Goal: Task Accomplishment & Management: Use online tool/utility

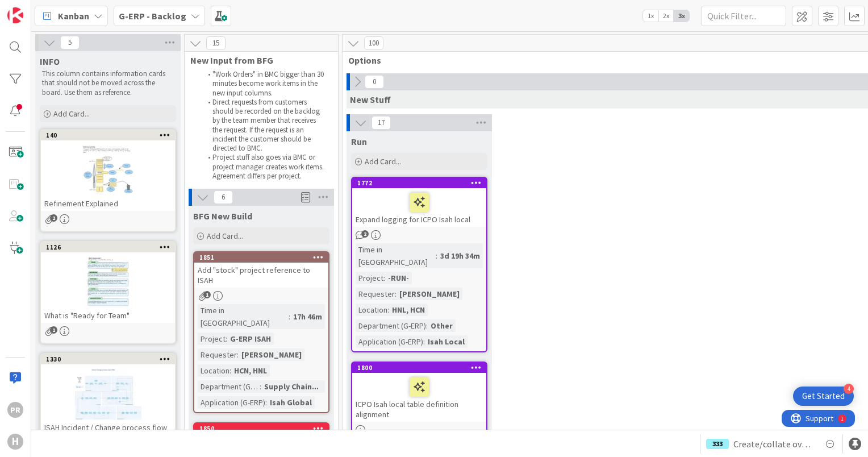
click at [116, 13] on div "G-ERP - Backlog" at bounding box center [159, 16] width 91 height 20
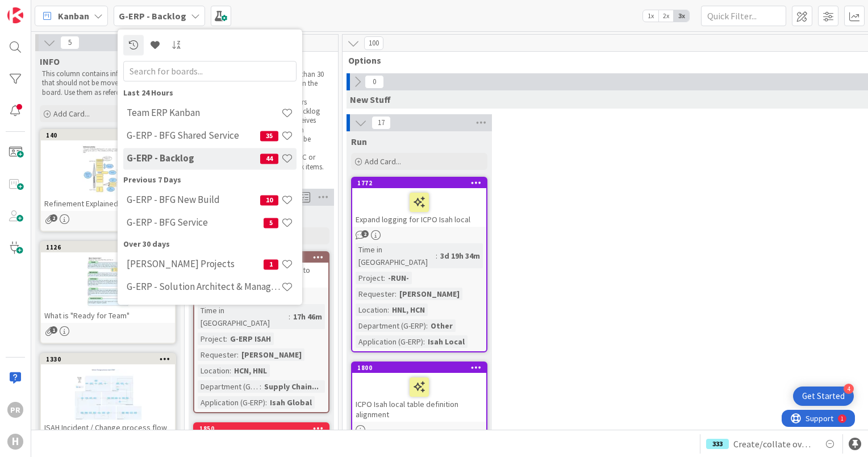
click at [124, 14] on b "G-ERP - Backlog" at bounding box center [153, 15] width 68 height 11
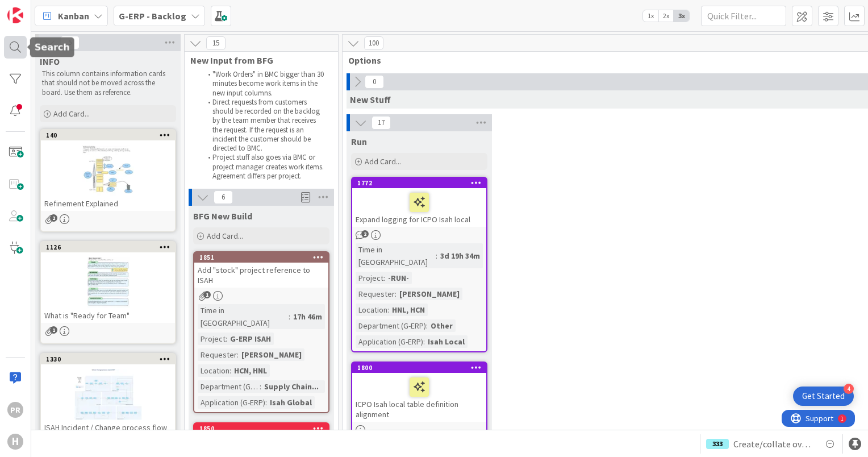
click at [19, 49] on div at bounding box center [15, 47] width 23 height 23
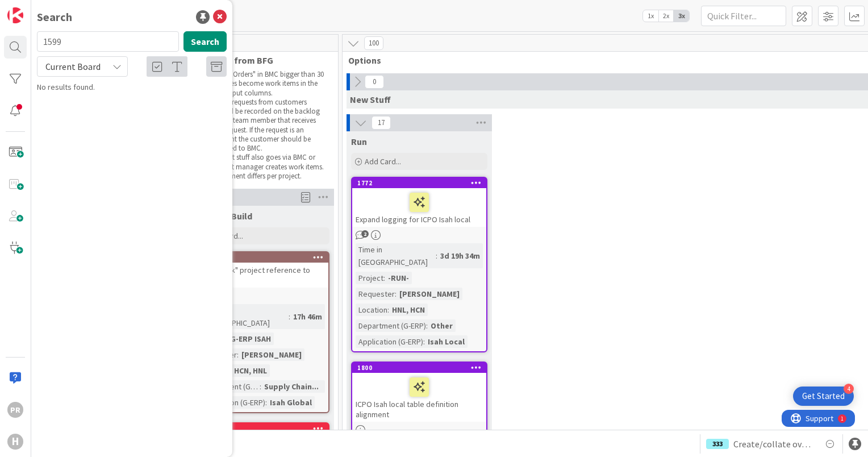
click at [77, 44] on input "1599" at bounding box center [108, 41] width 142 height 20
drag, startPoint x: 77, startPoint y: 44, endPoint x: 12, endPoint y: 43, distance: 64.8
click at [12, 43] on div "PR H Search 1599 Search Current Board No results found." at bounding box center [15, 228] width 31 height 457
click at [91, 61] on span "Current Board" at bounding box center [72, 66] width 55 height 11
click at [84, 112] on span "All Boards" at bounding box center [102, 113] width 118 height 17
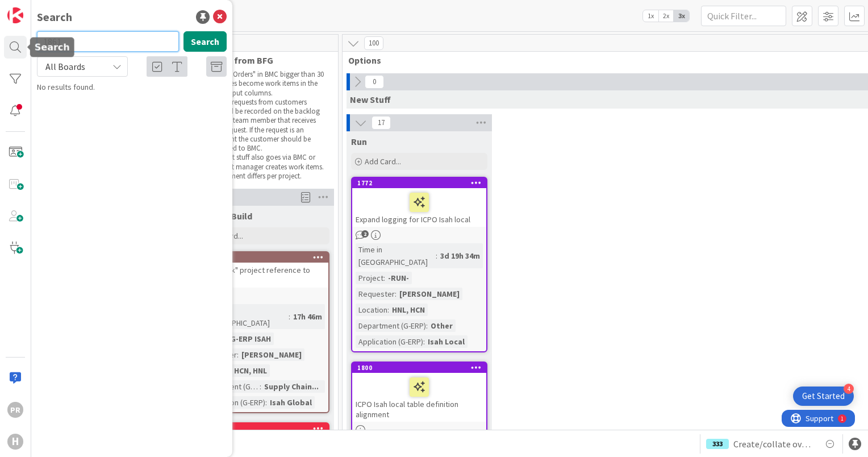
drag, startPoint x: 19, startPoint y: 36, endPoint x: 9, endPoint y: 35, distance: 10.3
click at [9, 35] on div "PR H Search 1861 Search All Boards Current Board All Boards No results found." at bounding box center [15, 228] width 31 height 457
type input "1847"
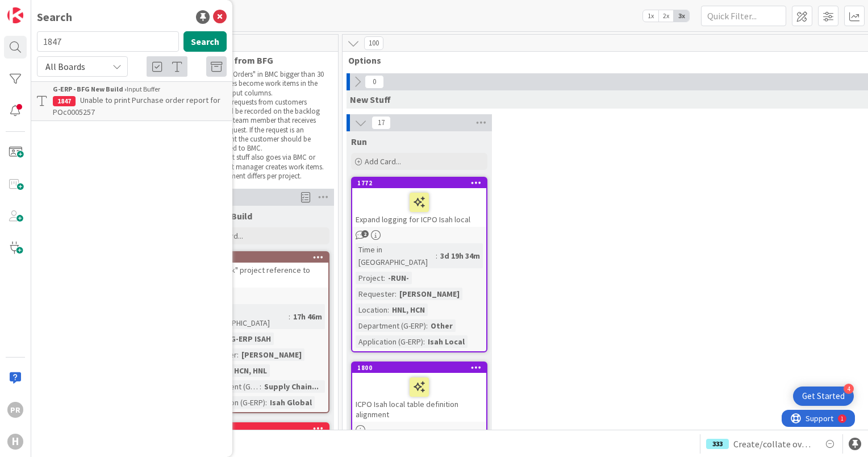
click at [174, 98] on span "Unable to print Purchase order report for POc0005257" at bounding box center [137, 106] width 168 height 22
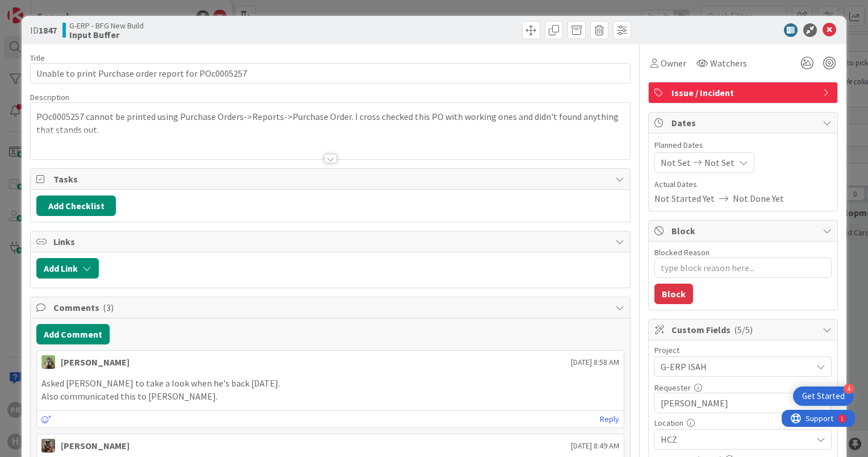
type textarea "x"
click at [823, 32] on icon at bounding box center [830, 30] width 14 height 14
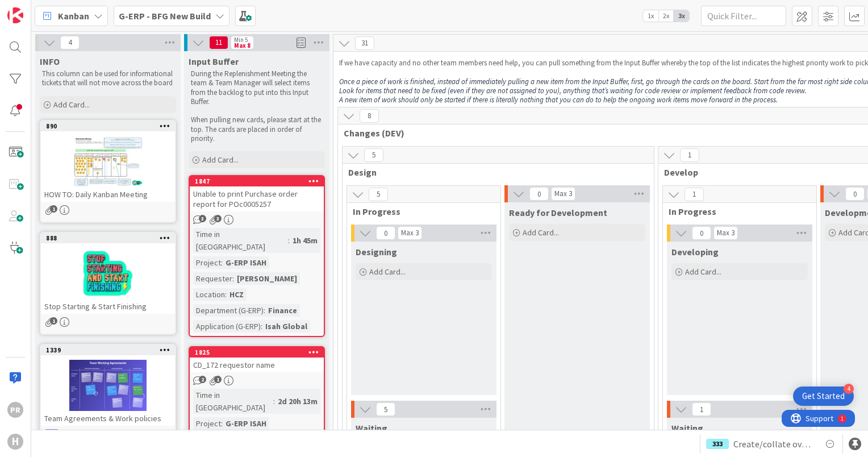
click at [258, 200] on div "Unable to print Purchase order report for POc0005257" at bounding box center [257, 198] width 134 height 25
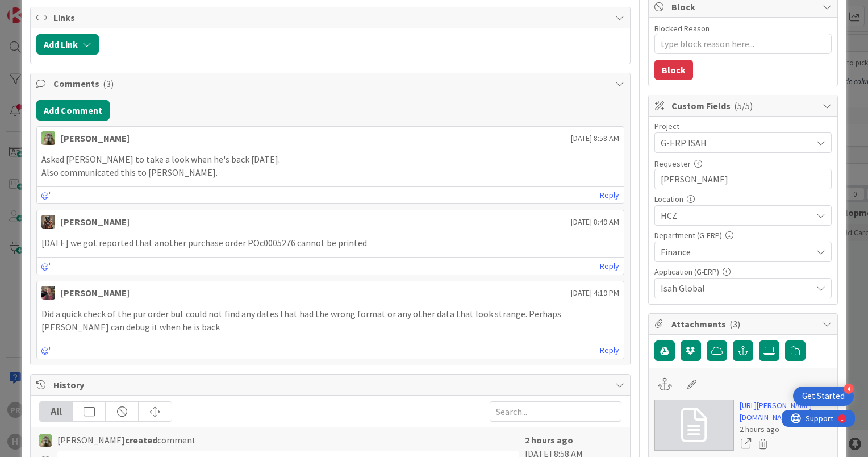
scroll to position [227, 0]
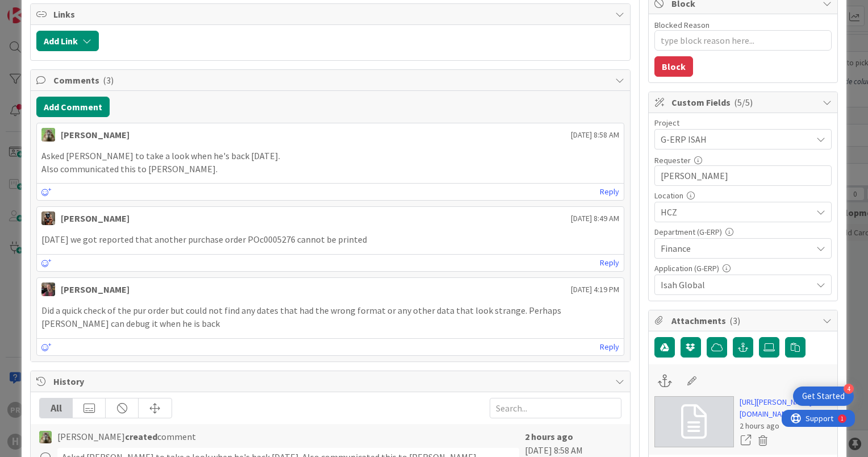
type textarea "x"
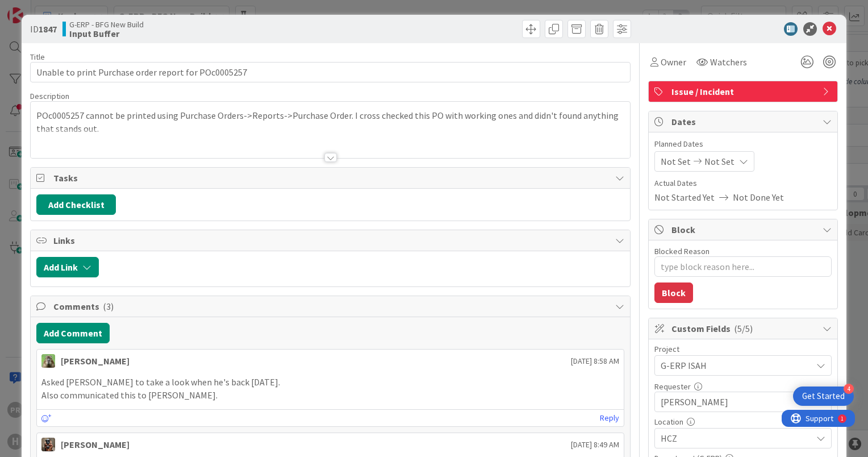
scroll to position [0, 0]
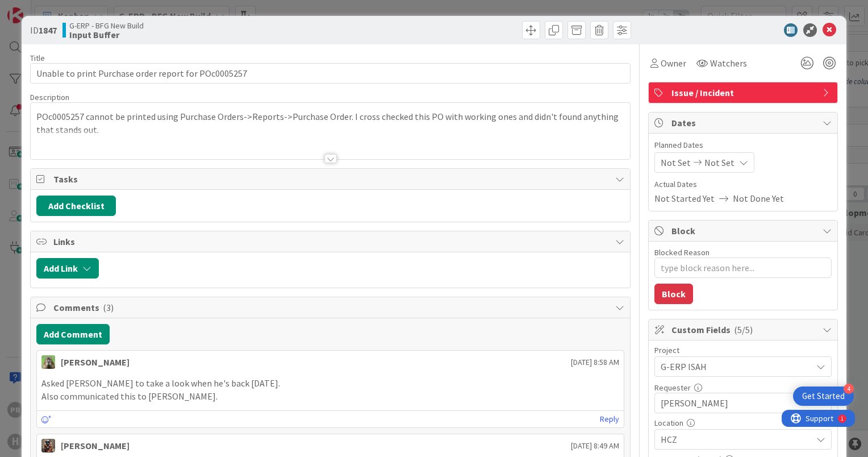
click at [327, 157] on div at bounding box center [330, 158] width 12 height 9
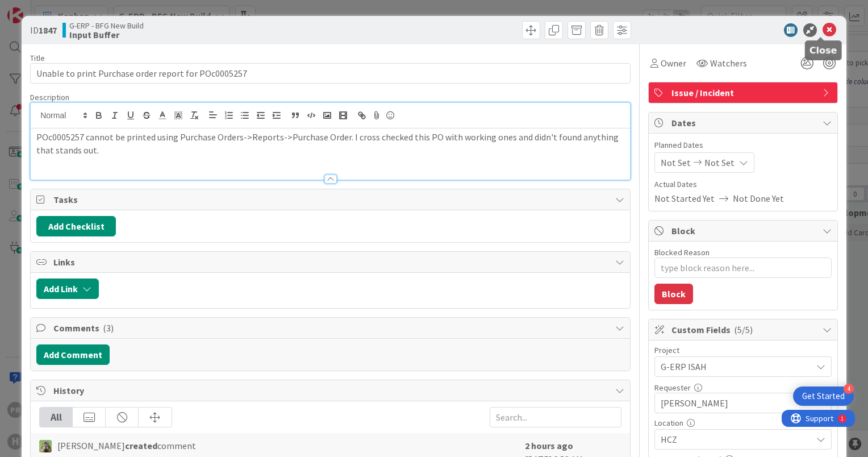
click at [823, 31] on icon at bounding box center [830, 30] width 14 height 14
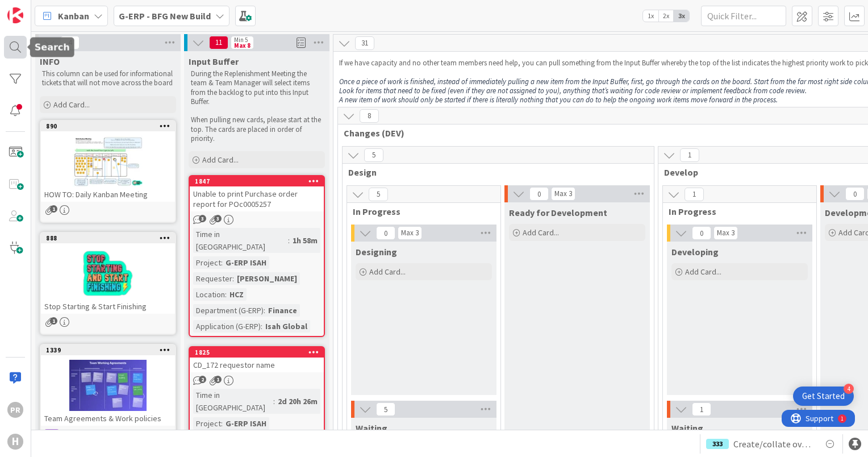
click at [20, 45] on div at bounding box center [15, 47] width 23 height 23
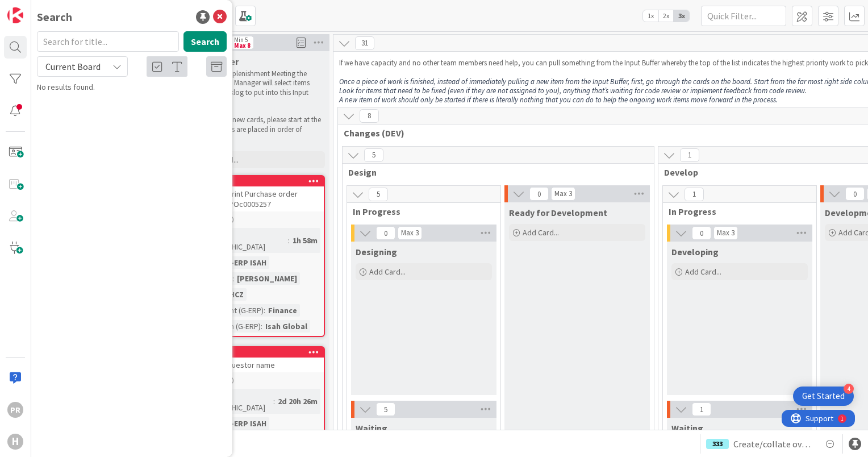
click at [72, 67] on span "Current Board" at bounding box center [72, 66] width 55 height 11
click at [79, 111] on span "All Boards" at bounding box center [102, 113] width 118 height 17
click at [72, 47] on input "text" at bounding box center [108, 41] width 142 height 20
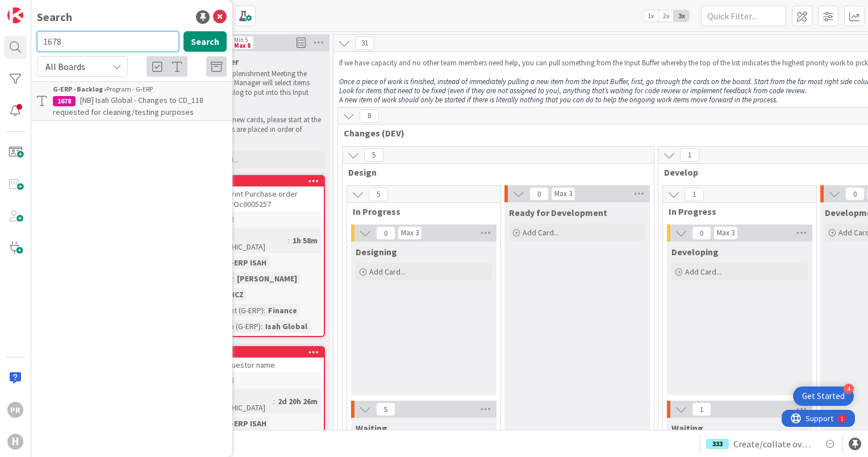
drag, startPoint x: 71, startPoint y: 43, endPoint x: 54, endPoint y: 47, distance: 17.5
click at [54, 47] on input "1678" at bounding box center [108, 41] width 142 height 20
type input "1687"
click at [130, 93] on div "G-ERP - BFG Shared Service › Designing" at bounding box center [140, 89] width 174 height 10
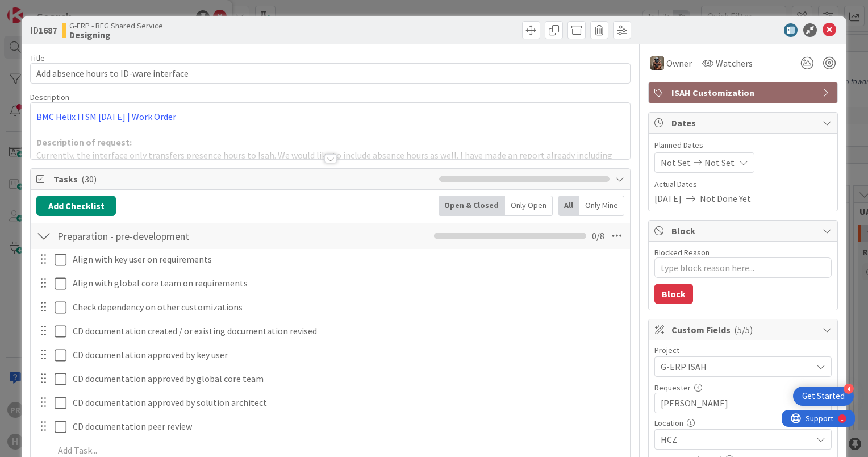
type textarea "x"
click at [327, 160] on div at bounding box center [330, 158] width 12 height 9
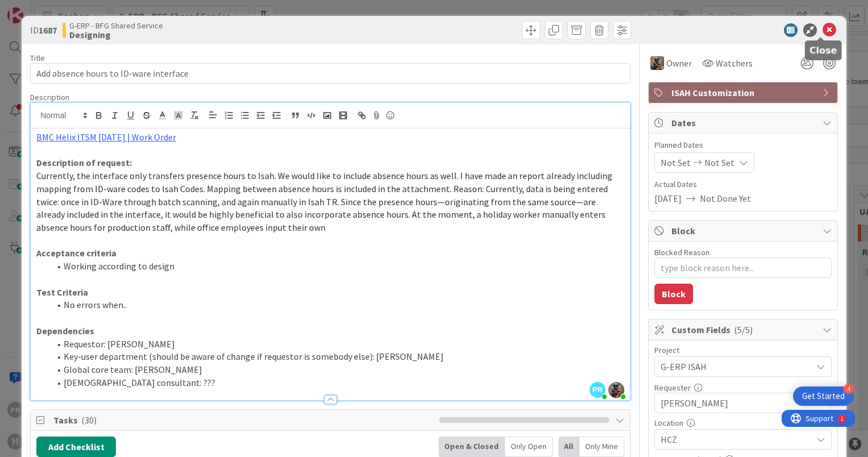
click at [823, 30] on icon at bounding box center [830, 30] width 14 height 14
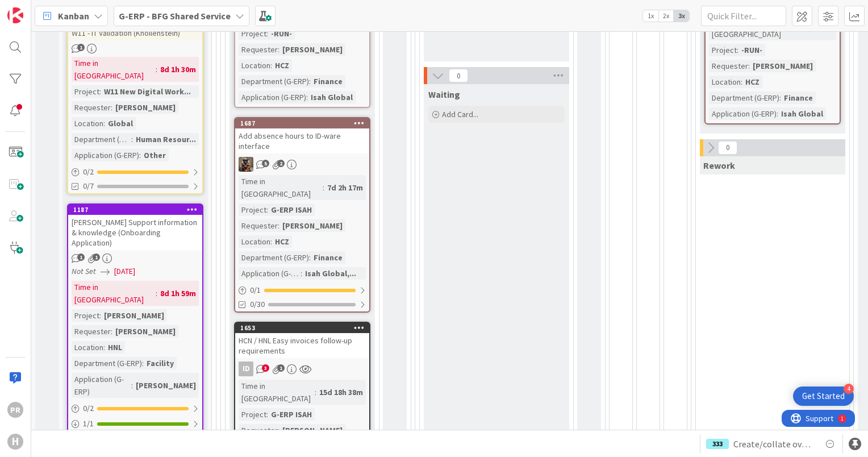
scroll to position [341, 0]
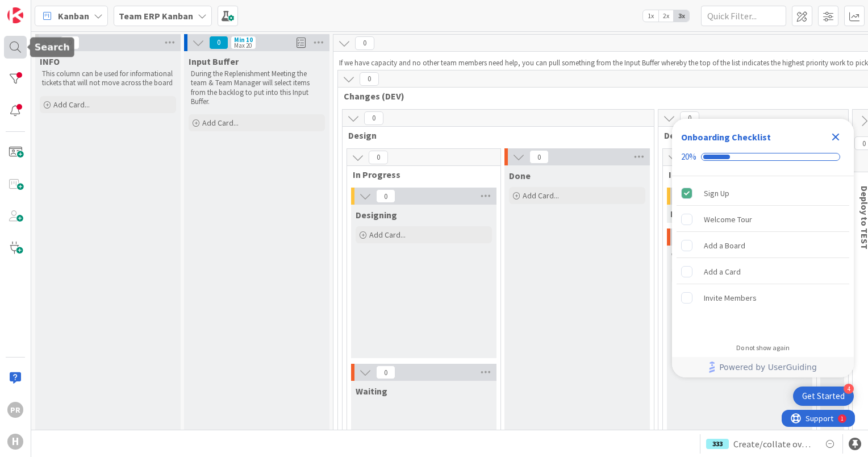
click at [9, 45] on div at bounding box center [15, 47] width 23 height 23
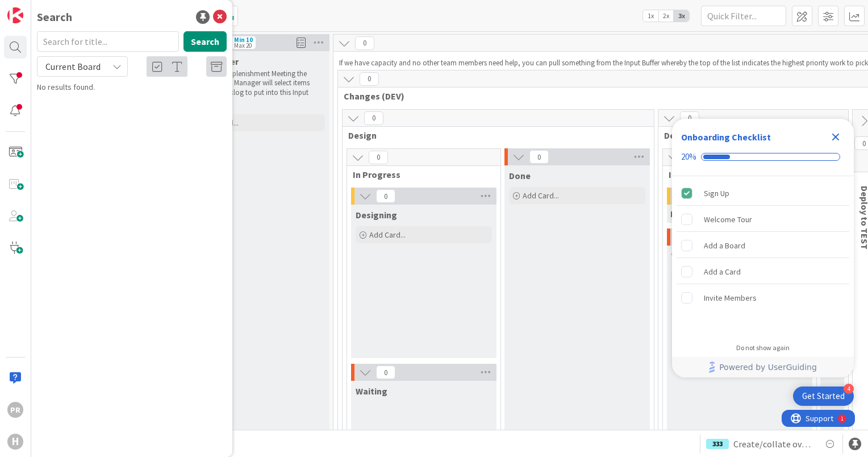
click at [94, 45] on input "text" at bounding box center [108, 41] width 142 height 20
type input "srxp"
click at [191, 43] on button "Search" at bounding box center [204, 41] width 43 height 20
click at [93, 72] on span "Current Board" at bounding box center [72, 67] width 59 height 16
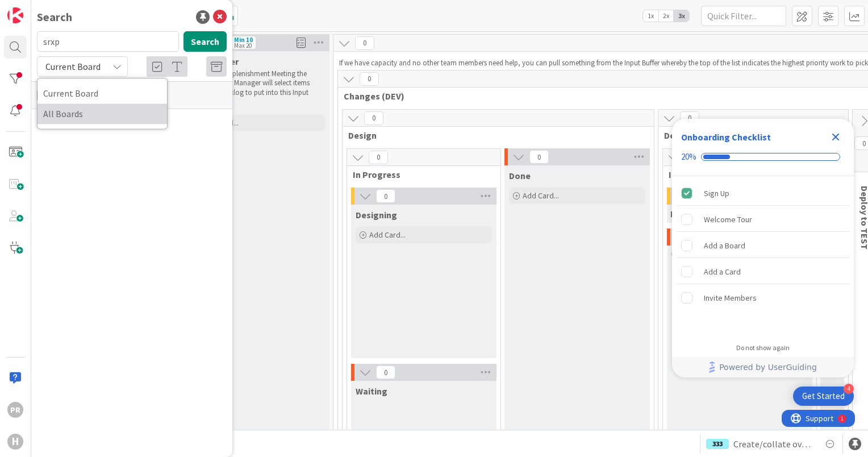
click at [97, 119] on span "All Boards" at bounding box center [102, 113] width 118 height 17
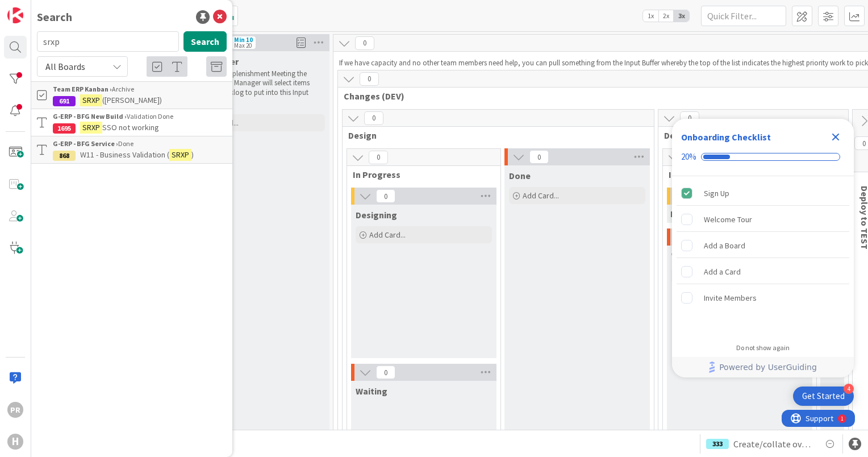
click at [138, 123] on span "SSO not working" at bounding box center [130, 127] width 57 height 10
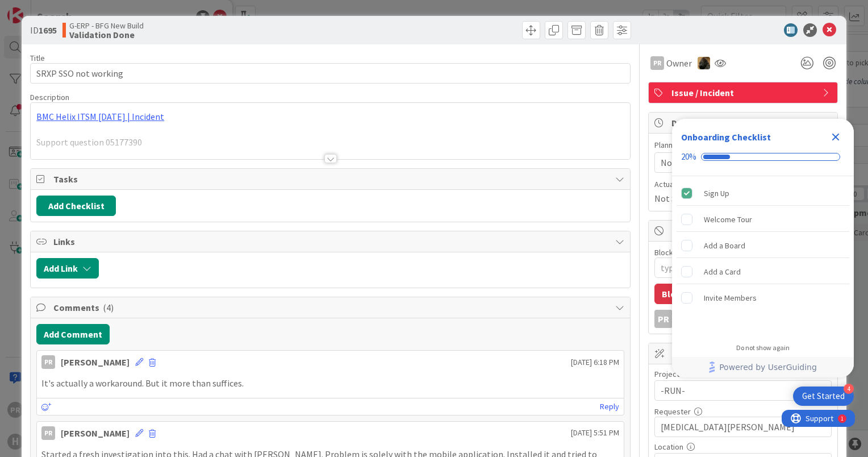
type textarea "x"
click at [823, 31] on icon at bounding box center [830, 30] width 14 height 14
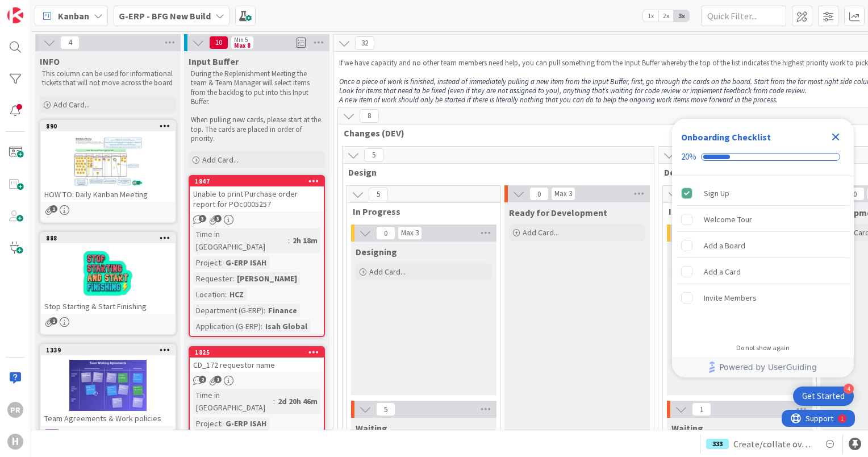
click at [831, 136] on icon "Close Checklist" at bounding box center [836, 137] width 14 height 14
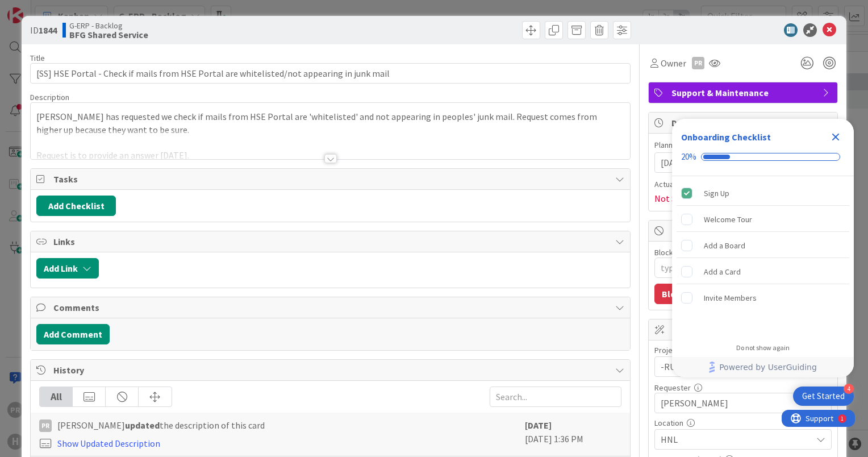
click at [327, 157] on div at bounding box center [330, 158] width 12 height 9
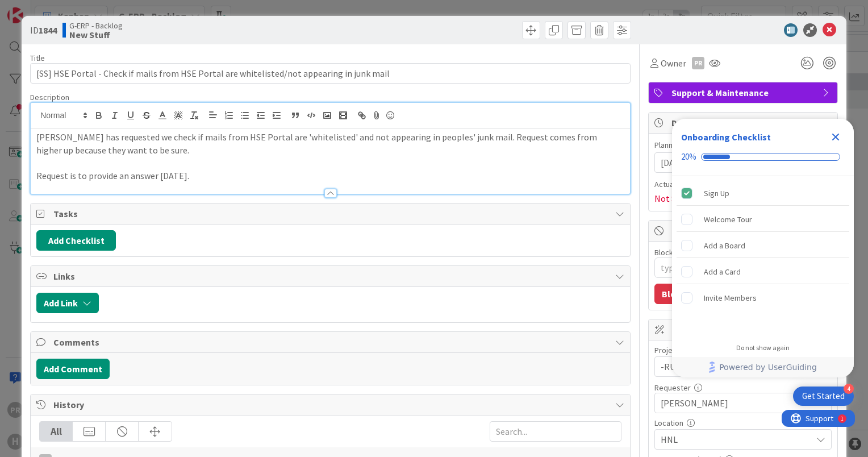
type textarea "x"
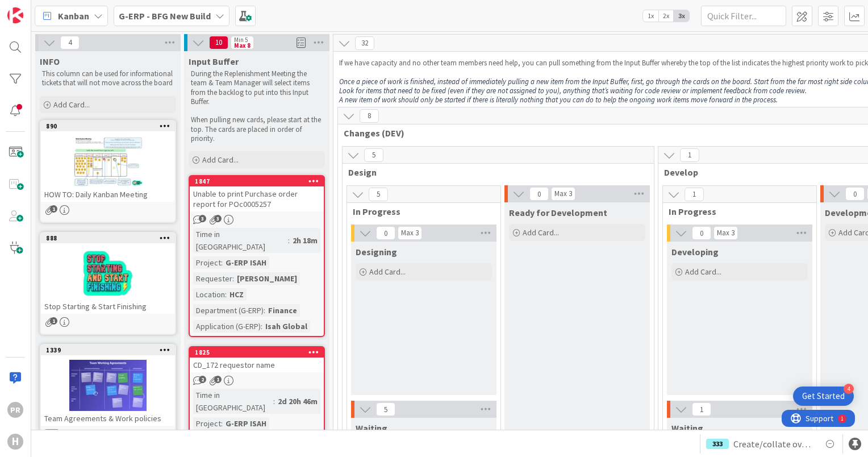
click at [169, 23] on div "G-ERP - BFG New Build" at bounding box center [172, 16] width 116 height 20
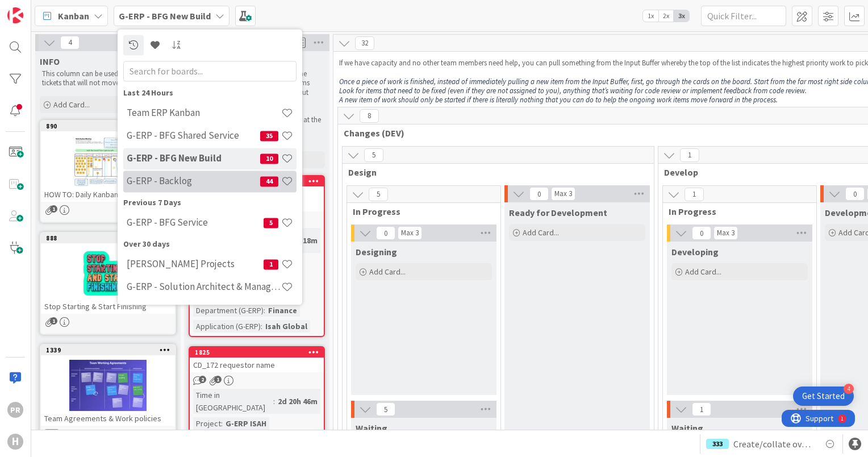
click at [214, 184] on h4 "G-ERP - Backlog" at bounding box center [193, 181] width 133 height 11
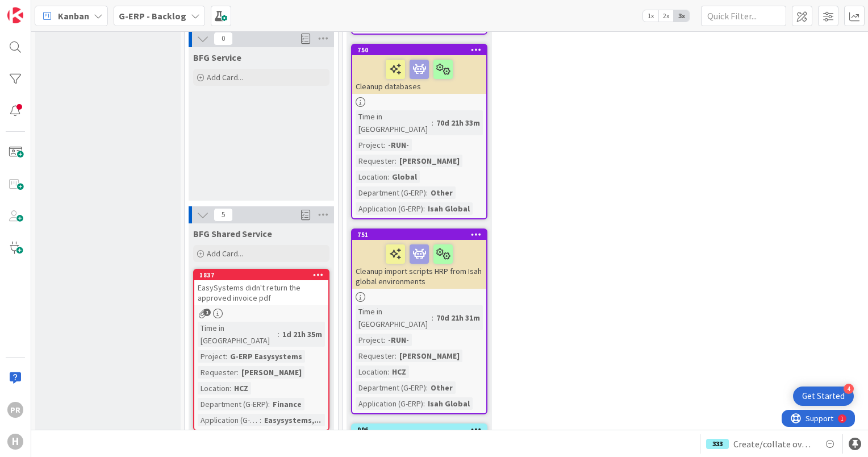
scroll to position [1363, 0]
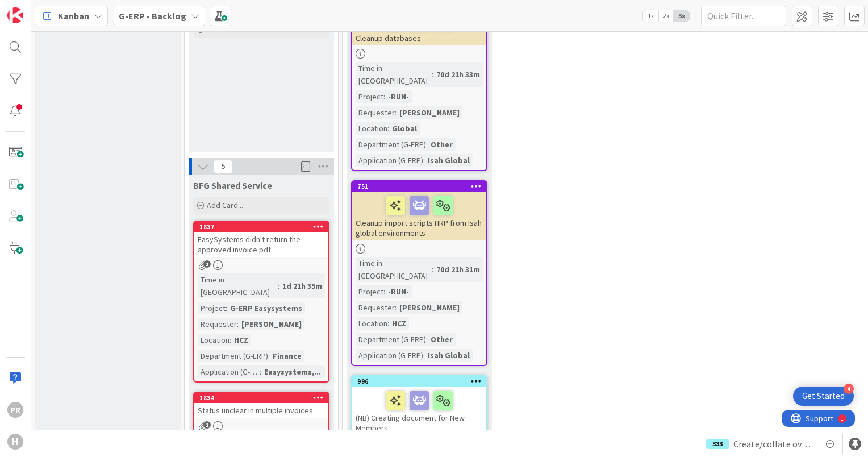
click at [267, 232] on div "EasySystems didn't return the approved invoice pdf" at bounding box center [261, 244] width 134 height 25
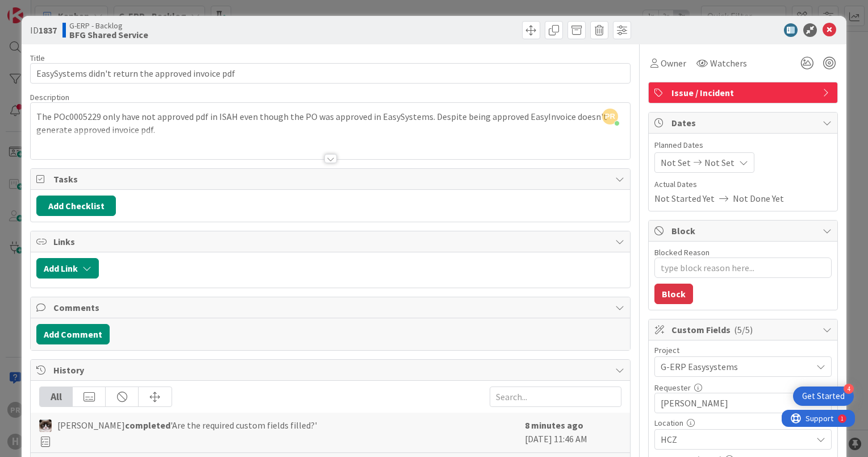
click at [327, 161] on div at bounding box center [330, 158] width 12 height 9
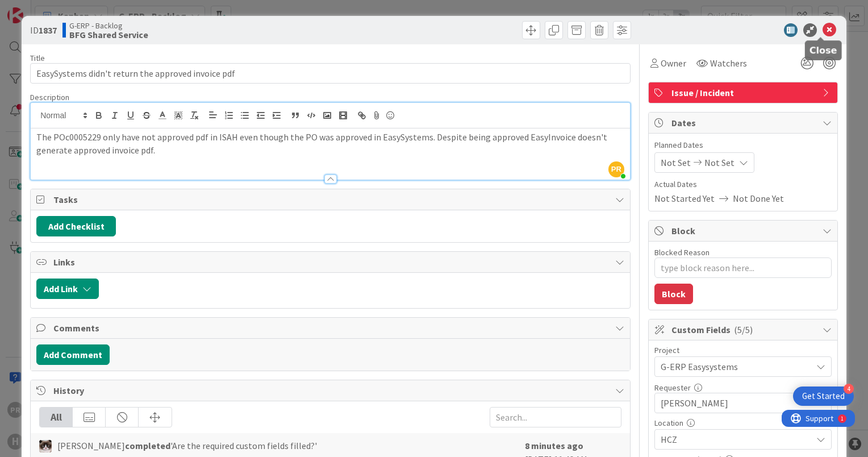
click at [823, 31] on icon at bounding box center [830, 30] width 14 height 14
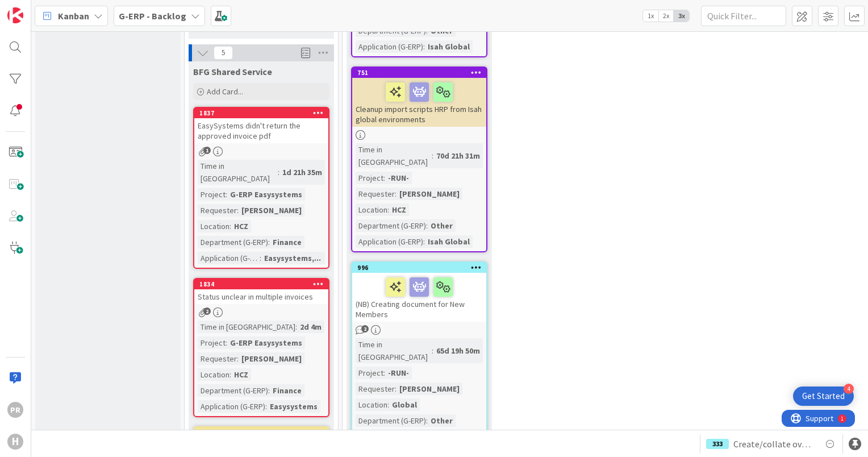
click at [287, 278] on link "1834 Status unclear in multiple invoices 2 Time in [GEOGRAPHIC_DATA] : 2d 4m Pr…" at bounding box center [261, 347] width 136 height 139
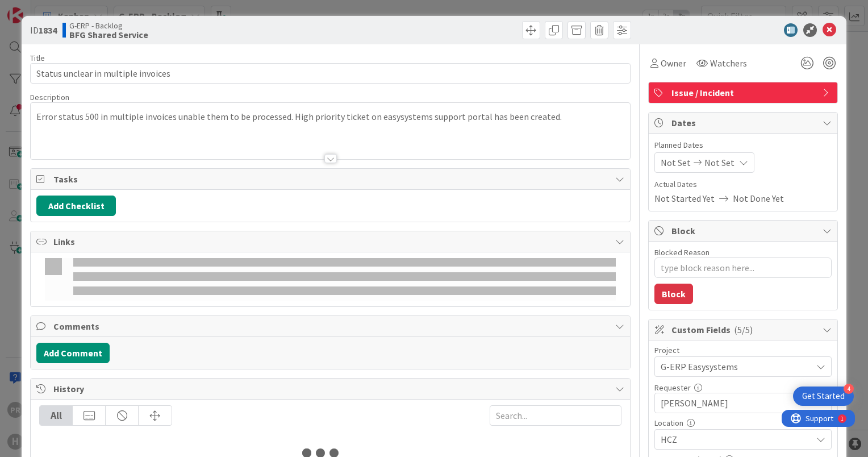
type textarea "x"
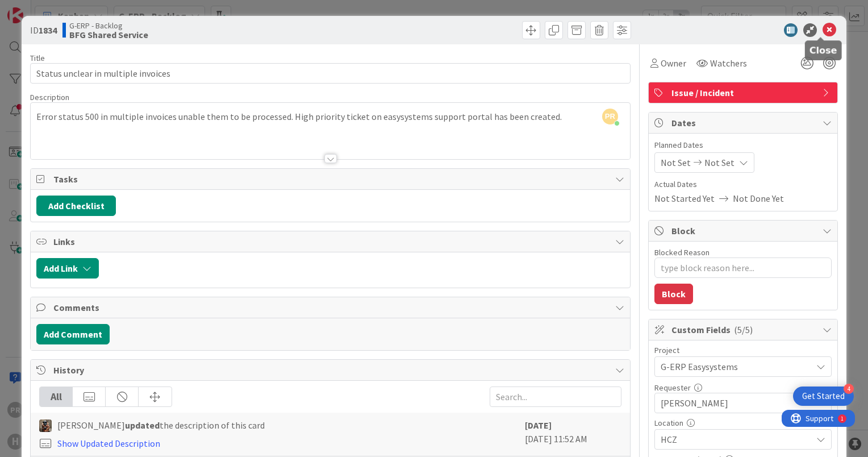
click at [824, 30] on icon at bounding box center [830, 30] width 14 height 14
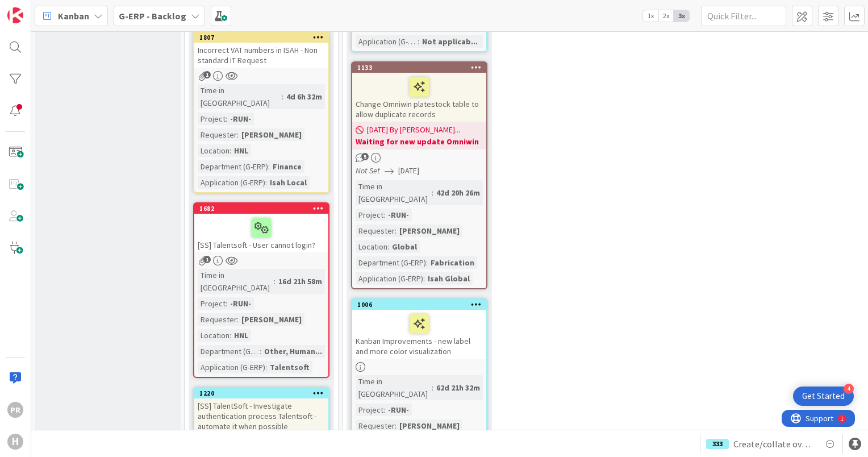
scroll to position [1931, 0]
